Goal: Find contact information: Find contact information

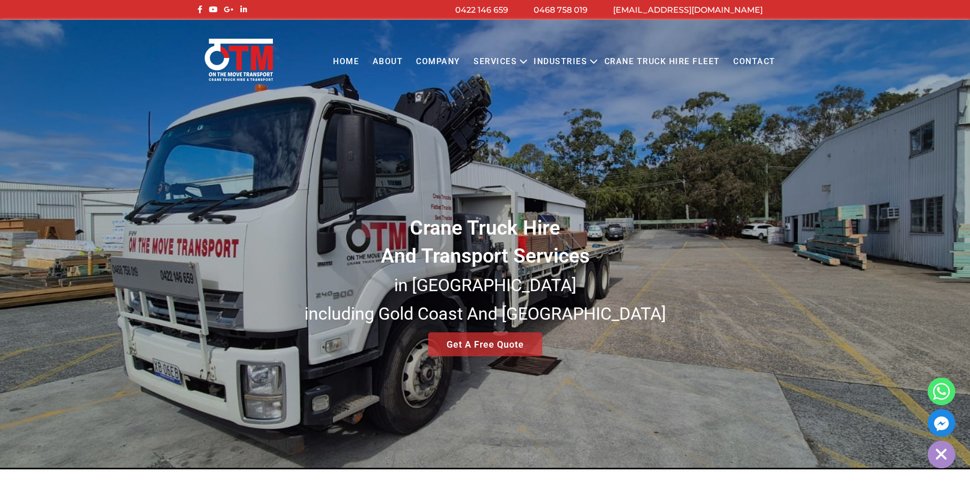
click at [758, 60] on link "Contact" at bounding box center [754, 62] width 55 height 28
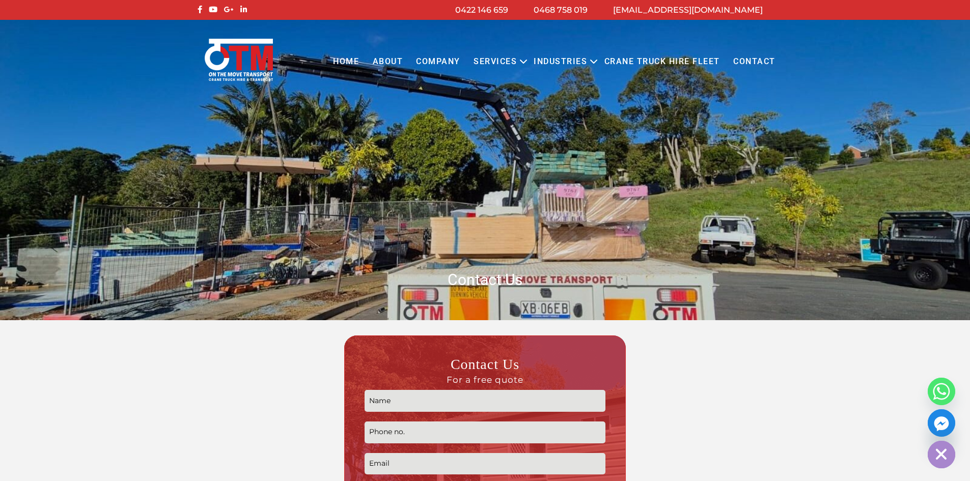
click at [691, 12] on link "[EMAIL_ADDRESS][DOMAIN_NAME]" at bounding box center [688, 10] width 150 height 10
